Goal: Information Seeking & Learning: Get advice/opinions

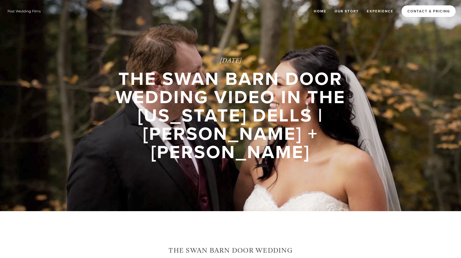
click at [419, 15] on link "Contact & Pricing" at bounding box center [429, 11] width 54 height 12
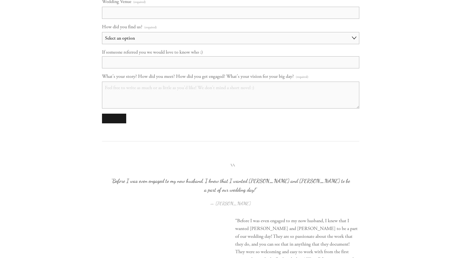
scroll to position [484, 0]
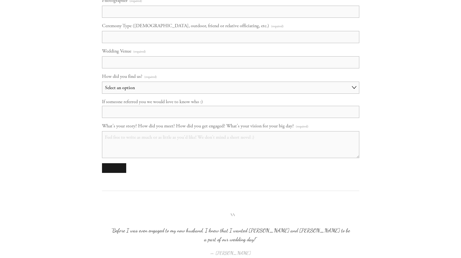
click at [192, 132] on textarea "What's your story? How did you meet? How did you get engaged? What's your visio…" at bounding box center [230, 144] width 257 height 27
click at [198, 87] on select "Select an option Choose an answer Referral Instagram Google Facebook YouTube Ot…" at bounding box center [230, 88] width 257 height 12
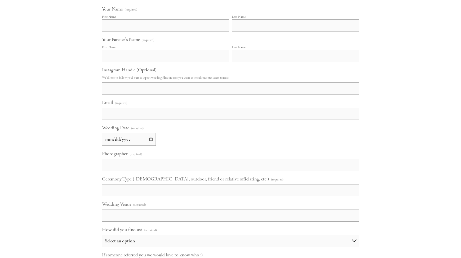
scroll to position [274, 0]
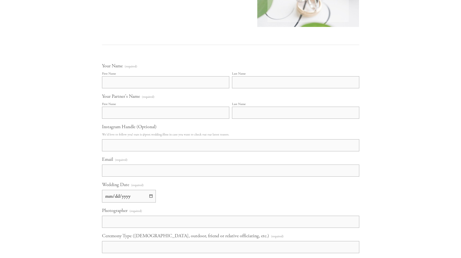
click at [166, 136] on p "We'd love to follow you! ours is @post.wedding.films in case you want to check …" at bounding box center [230, 134] width 257 height 7
click at [163, 139] on div "Instagram Handle (Optional) We'd love to follow you! ours is @post.wedding.film…" at bounding box center [230, 138] width 257 height 28
click at [160, 141] on input "Instagram Handle (Optional)" at bounding box center [230, 145] width 257 height 12
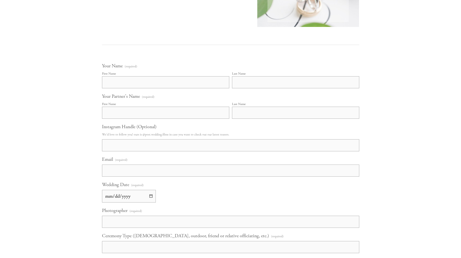
click at [160, 141] on input "Instagram Handle (Optional)" at bounding box center [230, 145] width 257 height 12
click at [54, 143] on div "Home Our Story Experience Contact & Pricing" at bounding box center [230, 186] width 461 height 921
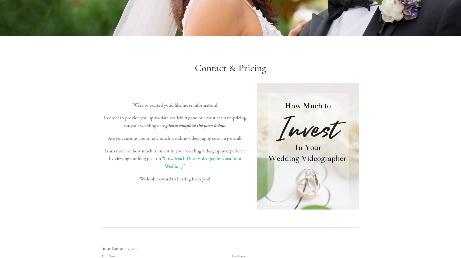
scroll to position [88, 0]
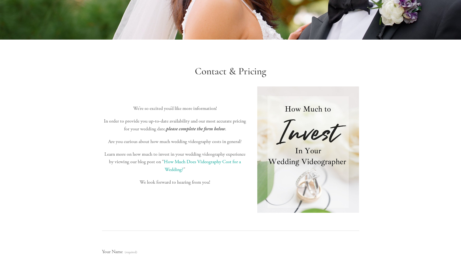
click at [191, 162] on link "How Much Does Videography Cost for a Wedding?" at bounding box center [203, 166] width 78 height 14
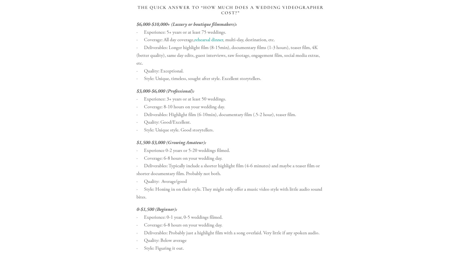
scroll to position [729, 0]
